Goal: Browse casually: Explore the website without a specific task or goal

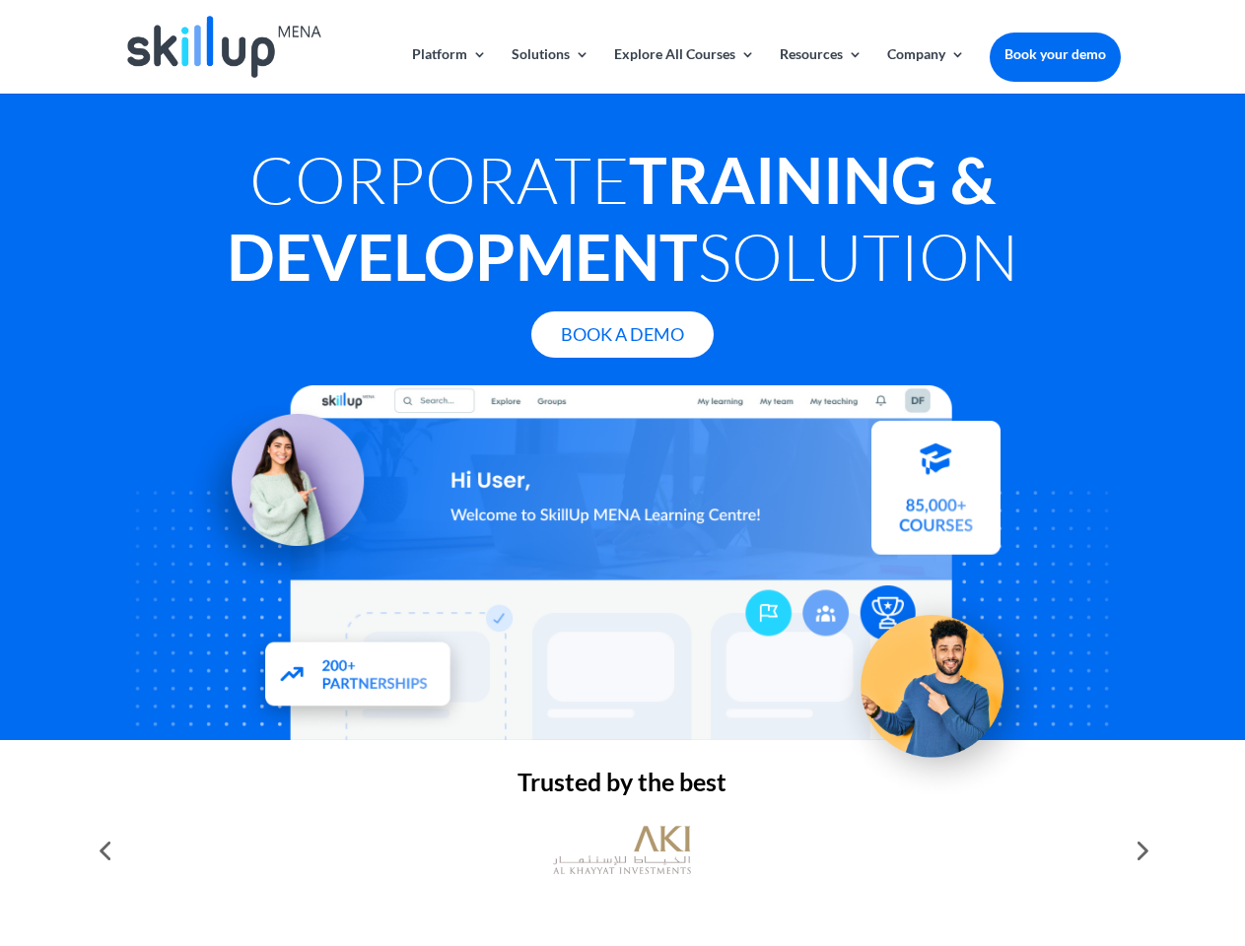
click at [622, 473] on div at bounding box center [622, 562] width 996 height 355
click at [549, 70] on link "Solutions" at bounding box center [551, 70] width 78 height 46
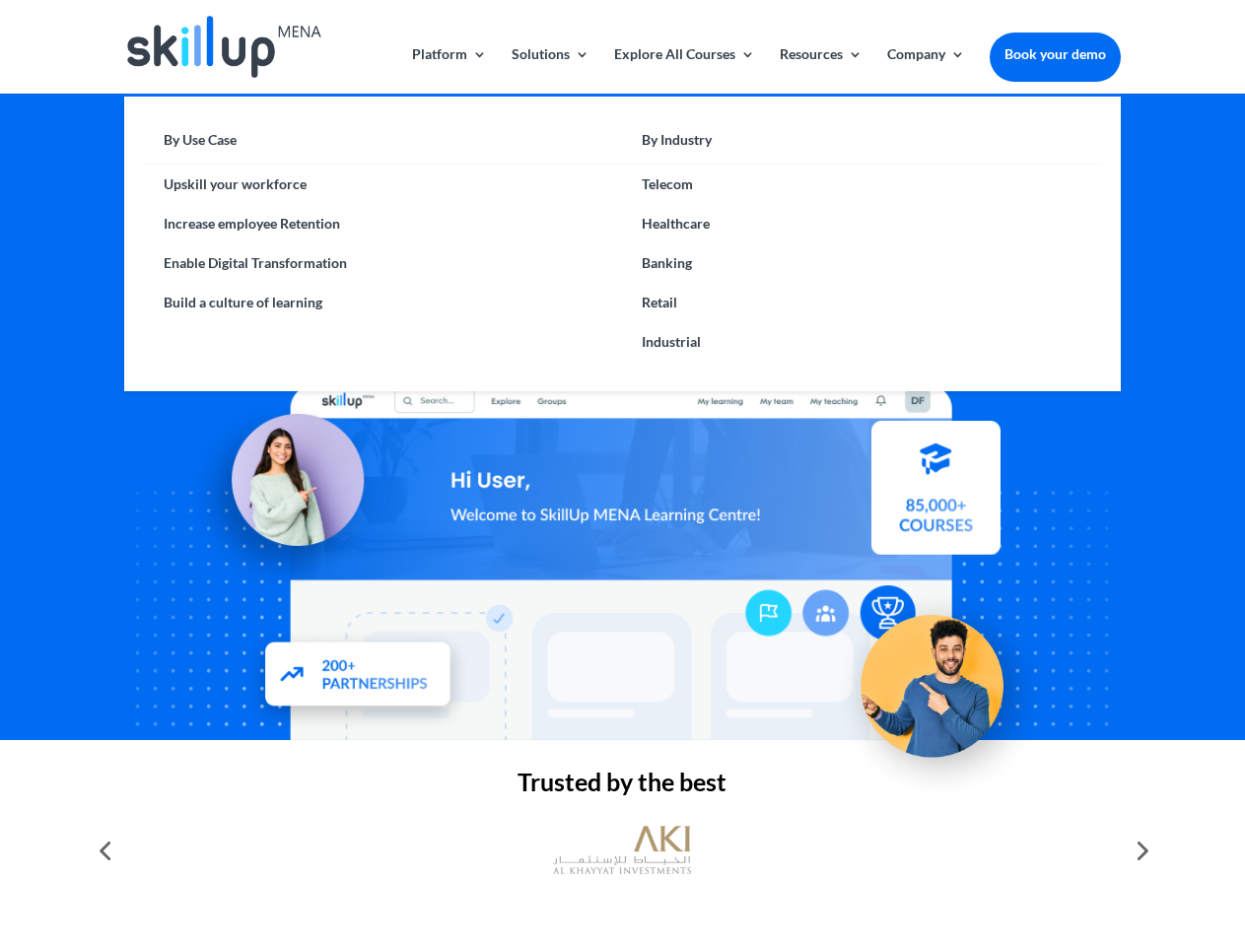
click at [683, 70] on link "Explore All Courses" at bounding box center [684, 70] width 141 height 46
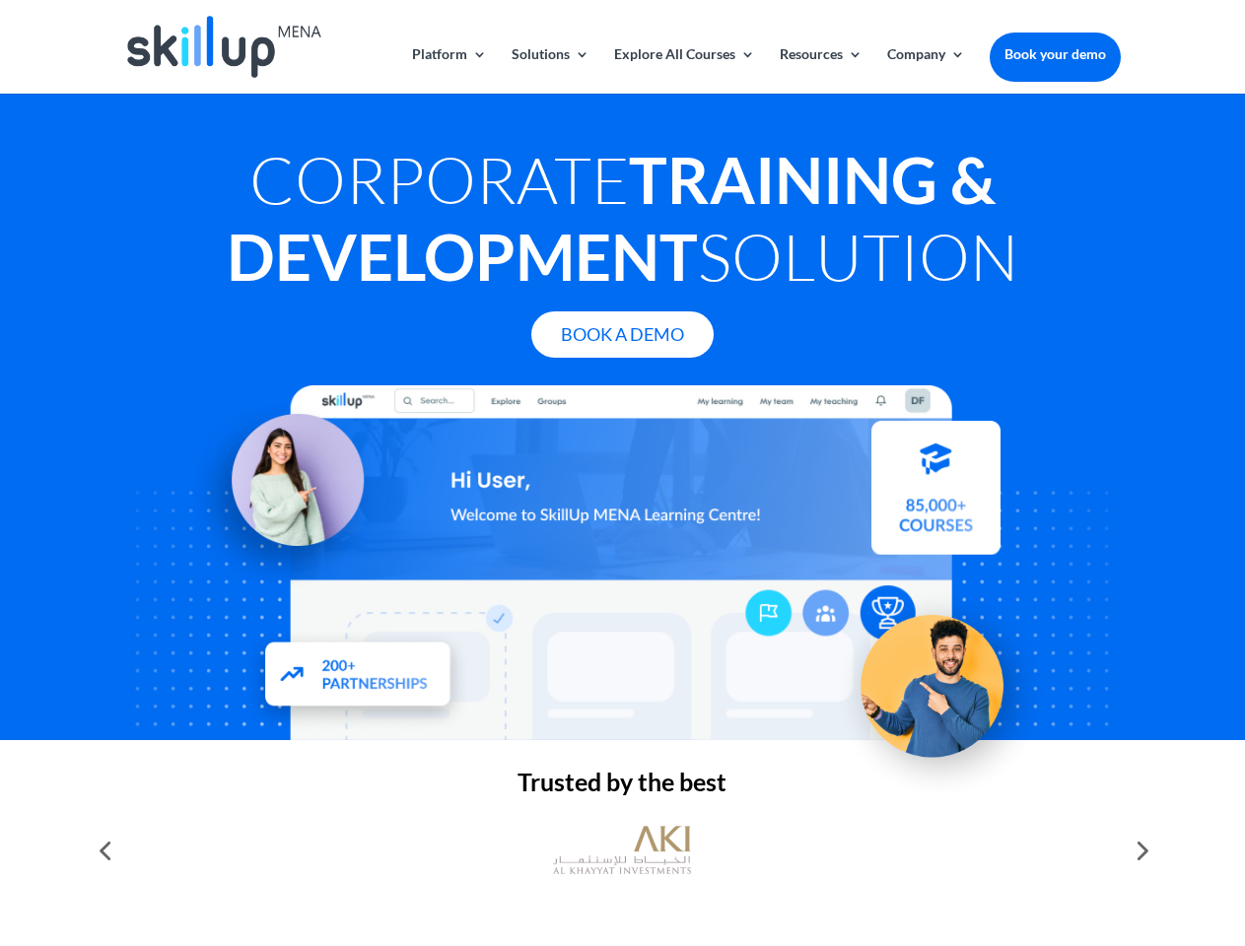
click at [819, 70] on link "Resources" at bounding box center [821, 70] width 83 height 46
click at [926, 70] on link "Company" at bounding box center [926, 70] width 78 height 46
click at [622, 851] on img at bounding box center [622, 850] width 138 height 69
